Goal: Register for event/course

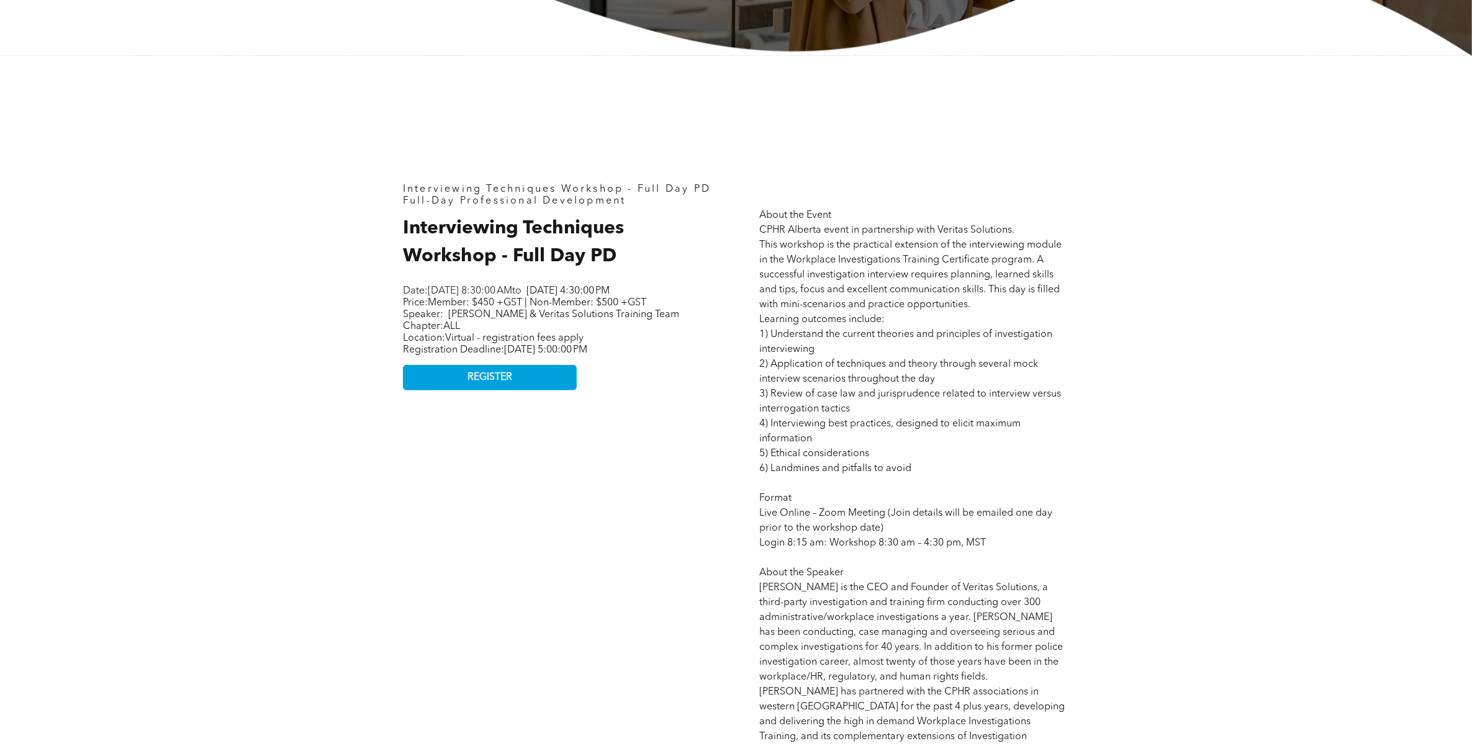
scroll to position [543, 0]
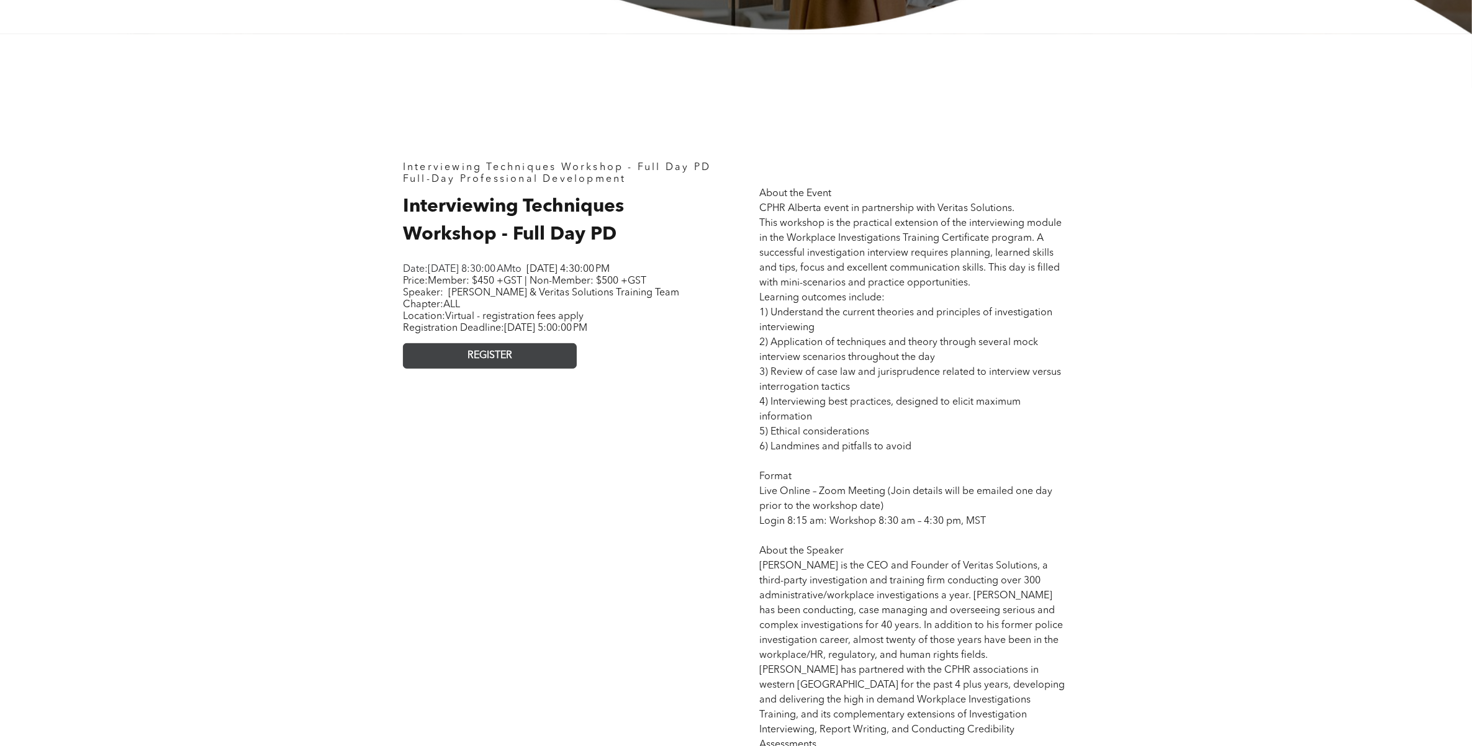
click at [500, 362] on span "REGISTER" at bounding box center [490, 356] width 45 height 12
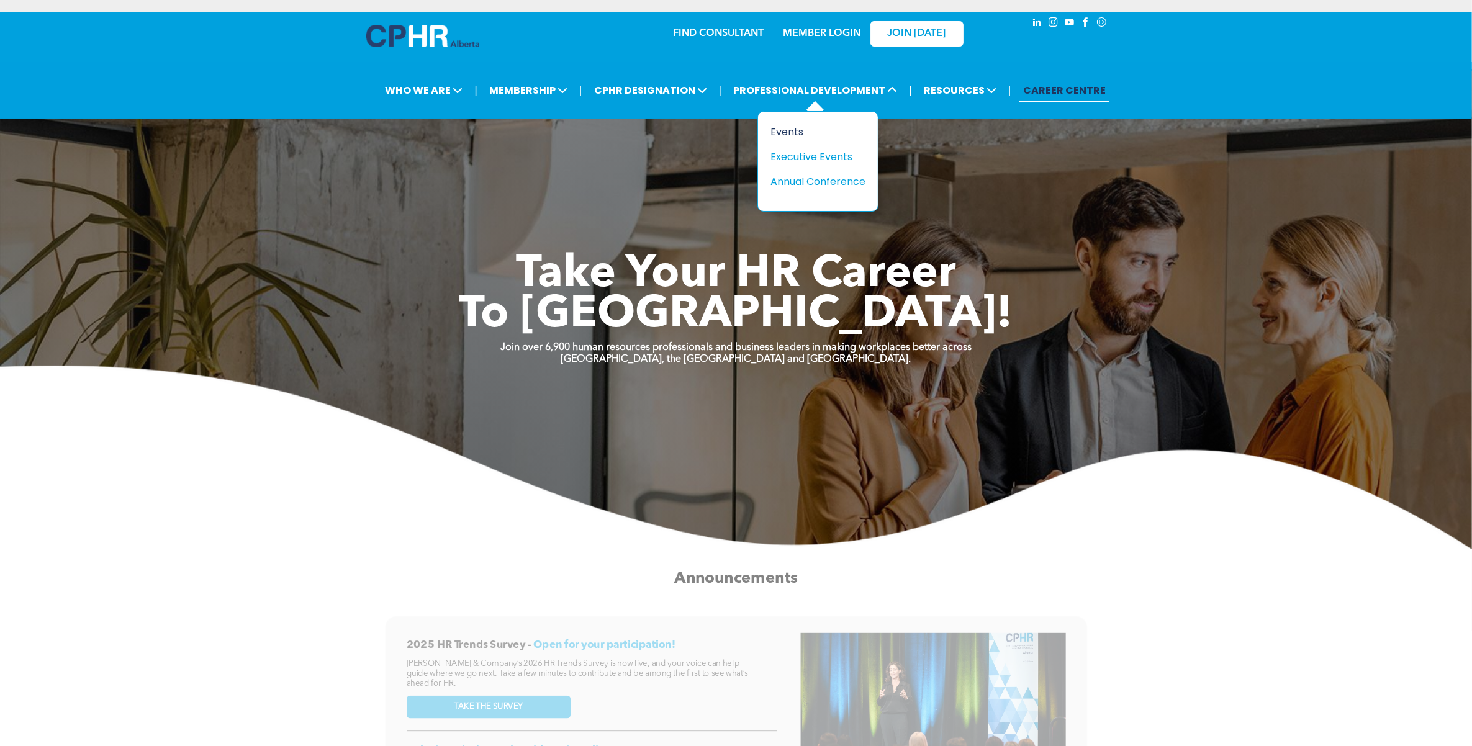
click at [794, 132] on div "Events" at bounding box center [814, 132] width 86 height 16
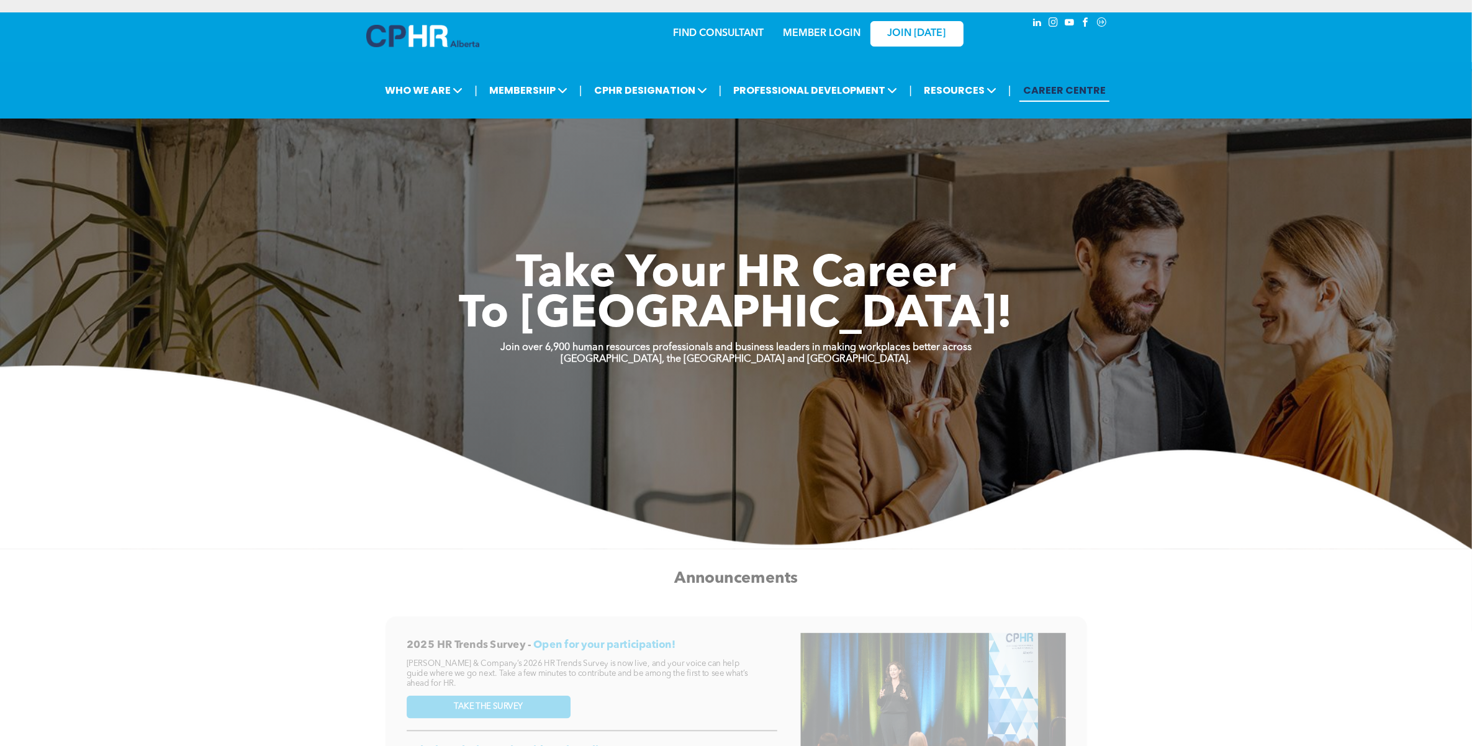
click at [253, 468] on img at bounding box center [736, 458] width 1472 height 184
